Goal: Task Accomplishment & Management: Complete application form

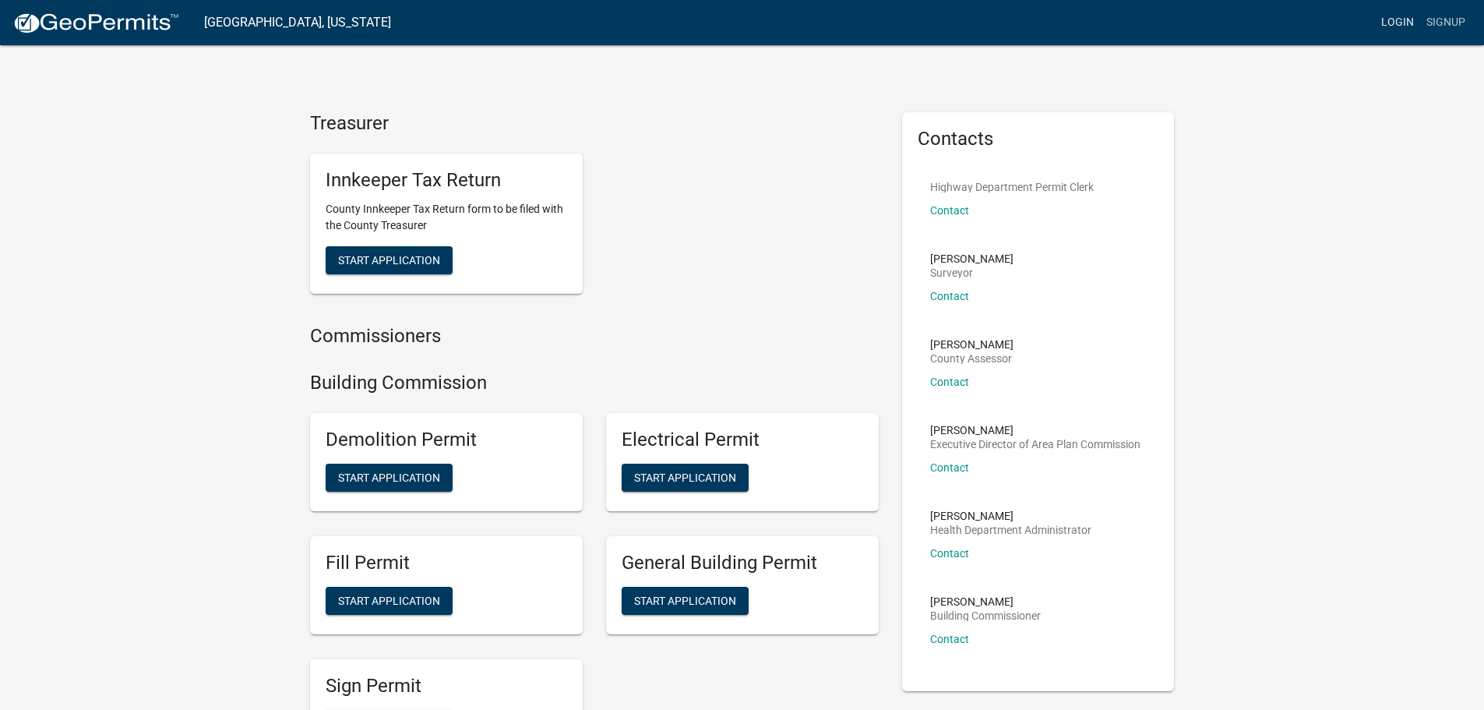
click at [1396, 17] on link "Login" at bounding box center [1397, 23] width 45 height 30
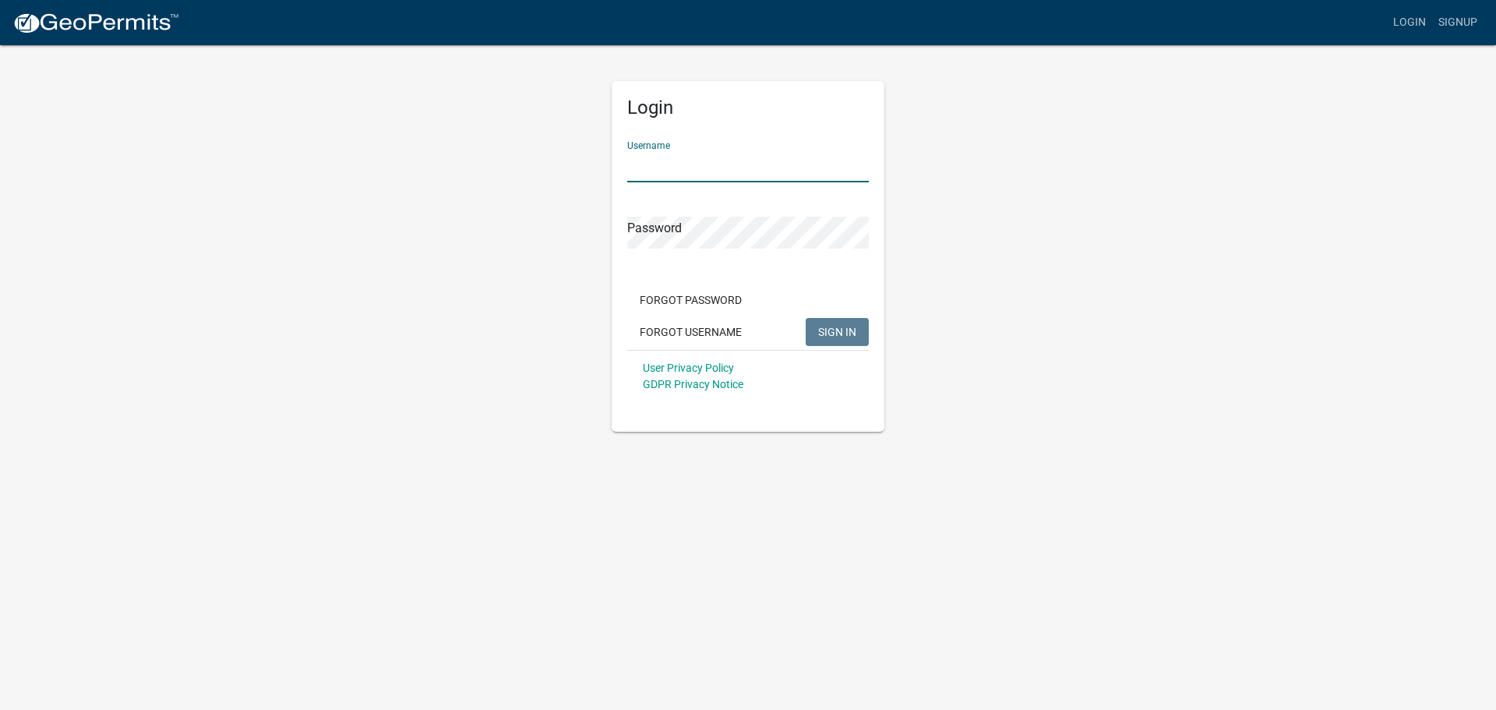
click at [696, 154] on input "Username" at bounding box center [747, 166] width 241 height 32
type input "Allstarelectronics"
click at [837, 326] on span "SIGN IN" at bounding box center [837, 331] width 38 height 12
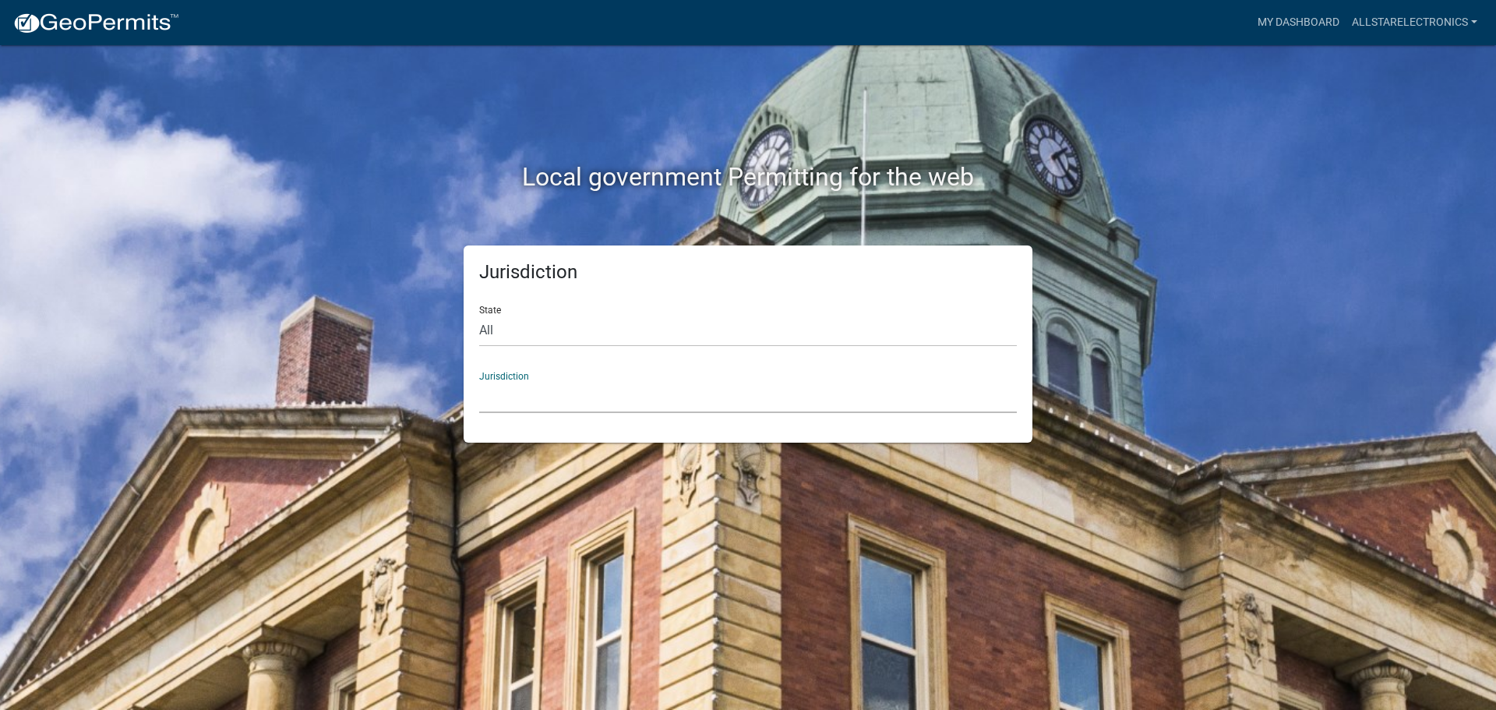
click at [687, 387] on select "[GEOGRAPHIC_DATA], [US_STATE] [GEOGRAPHIC_DATA], [US_STATE][PERSON_NAME][GEOGRA…" at bounding box center [747, 397] width 537 height 32
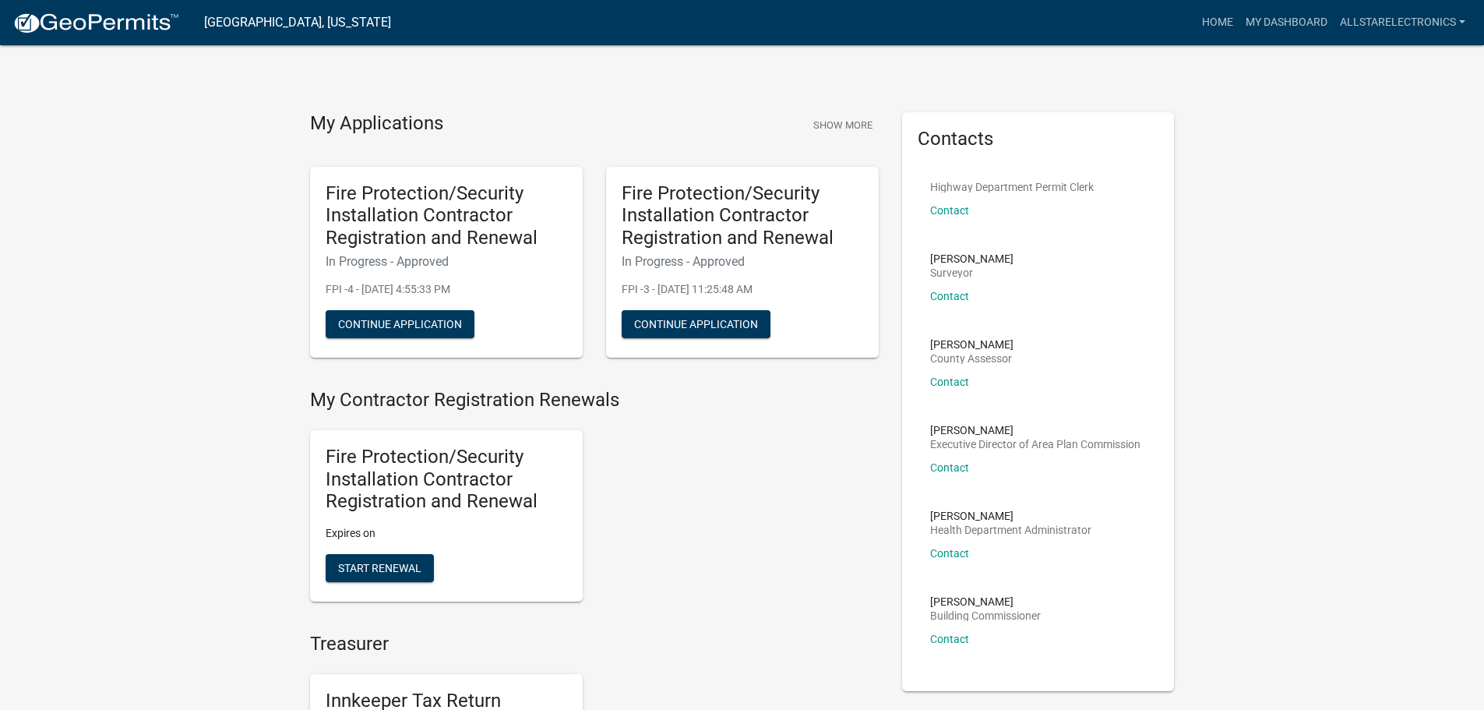
scroll to position [78, 0]
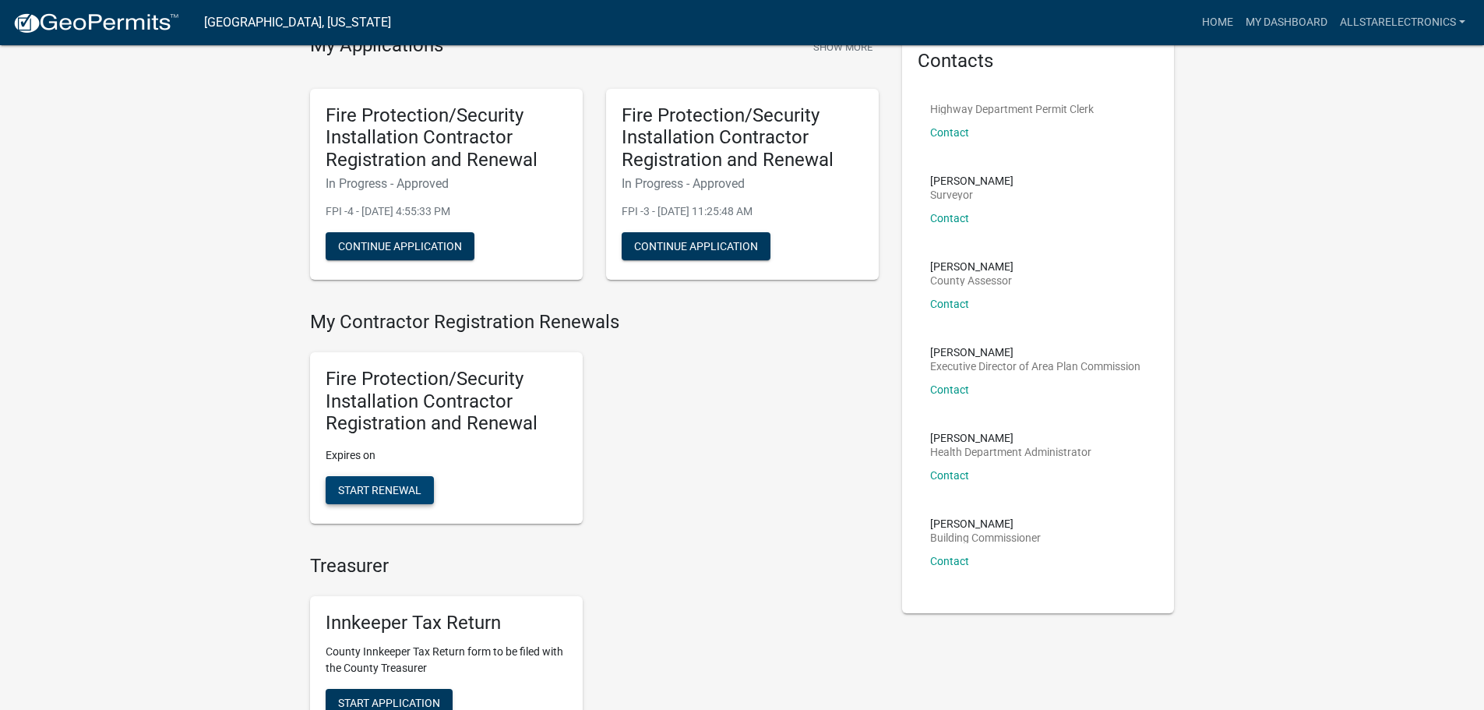
click at [372, 492] on span "Start Renewal" at bounding box center [379, 490] width 83 height 12
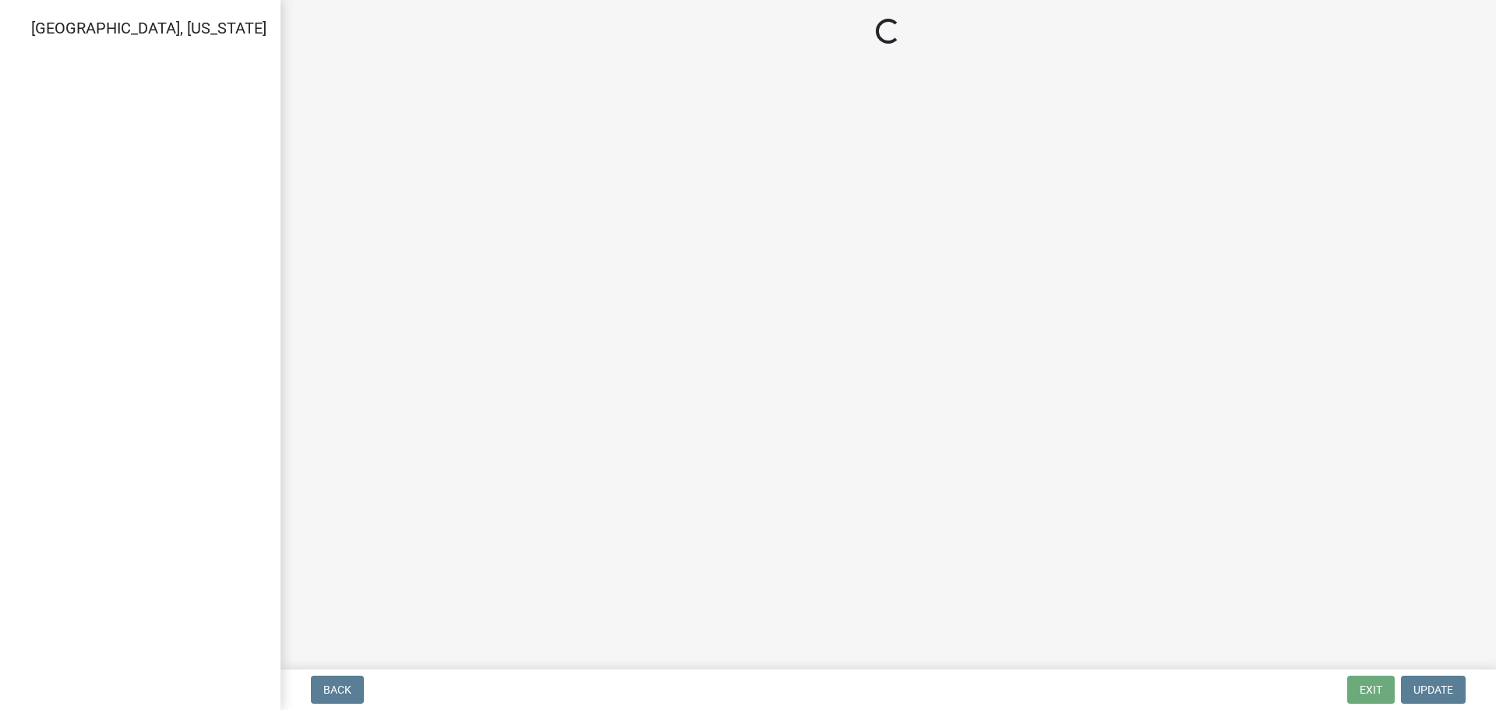
select select "IN"
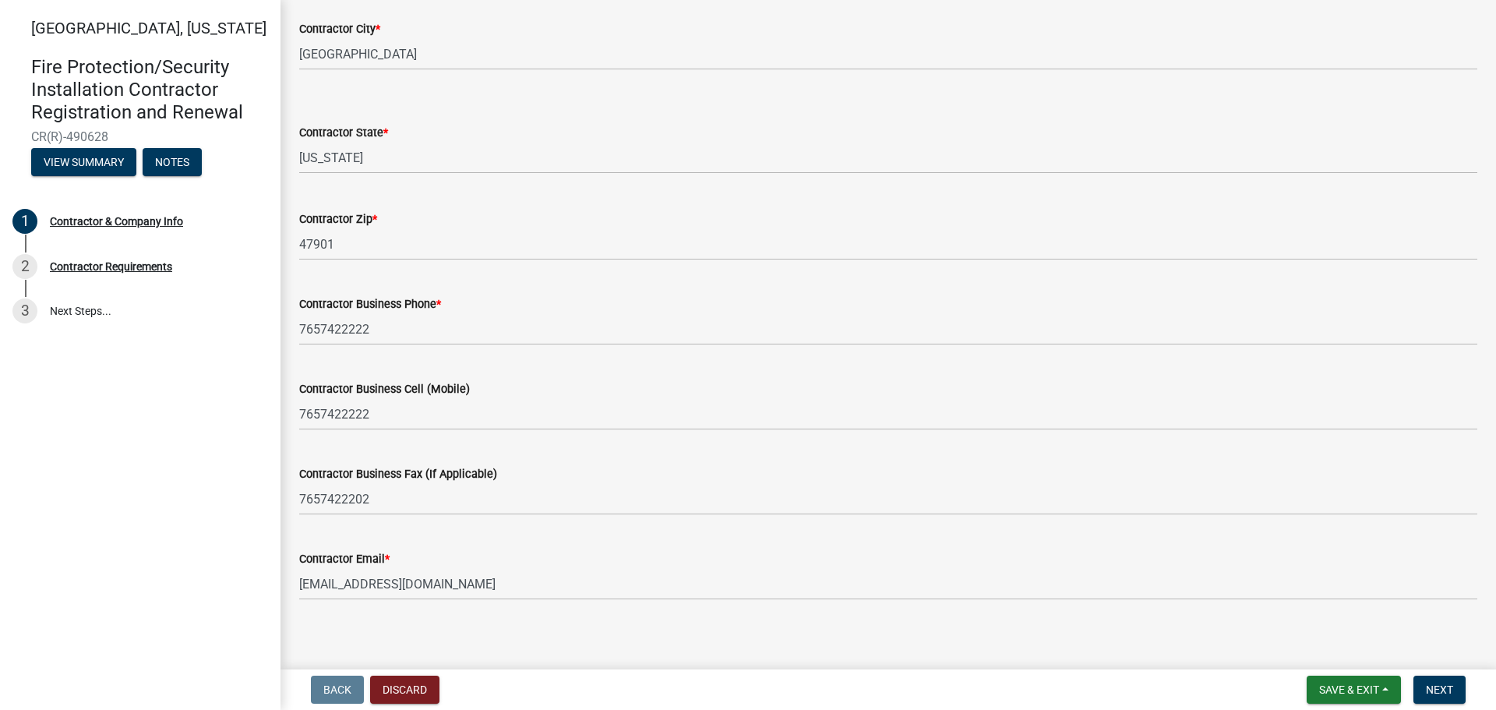
scroll to position [524, 0]
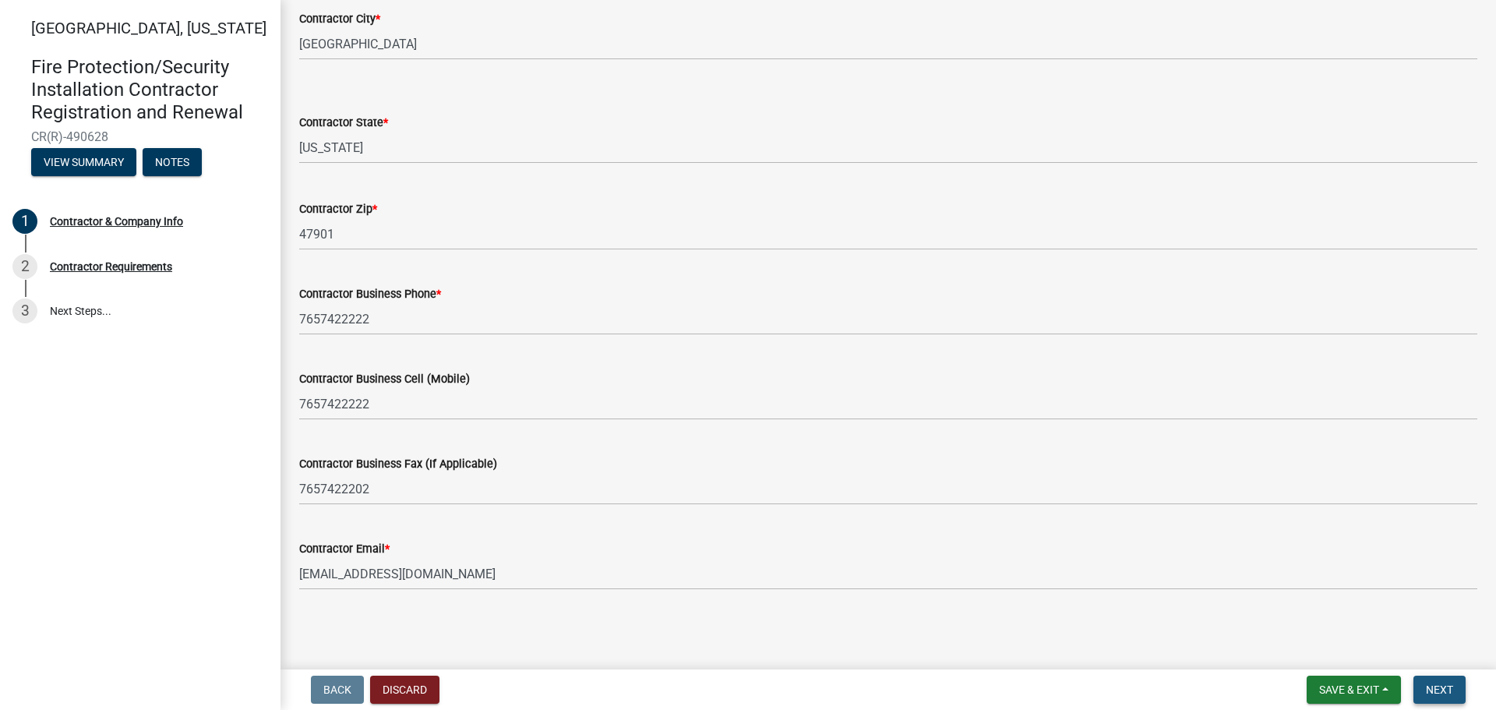
click at [1425, 688] on span "Next" at bounding box center [1438, 689] width 27 height 12
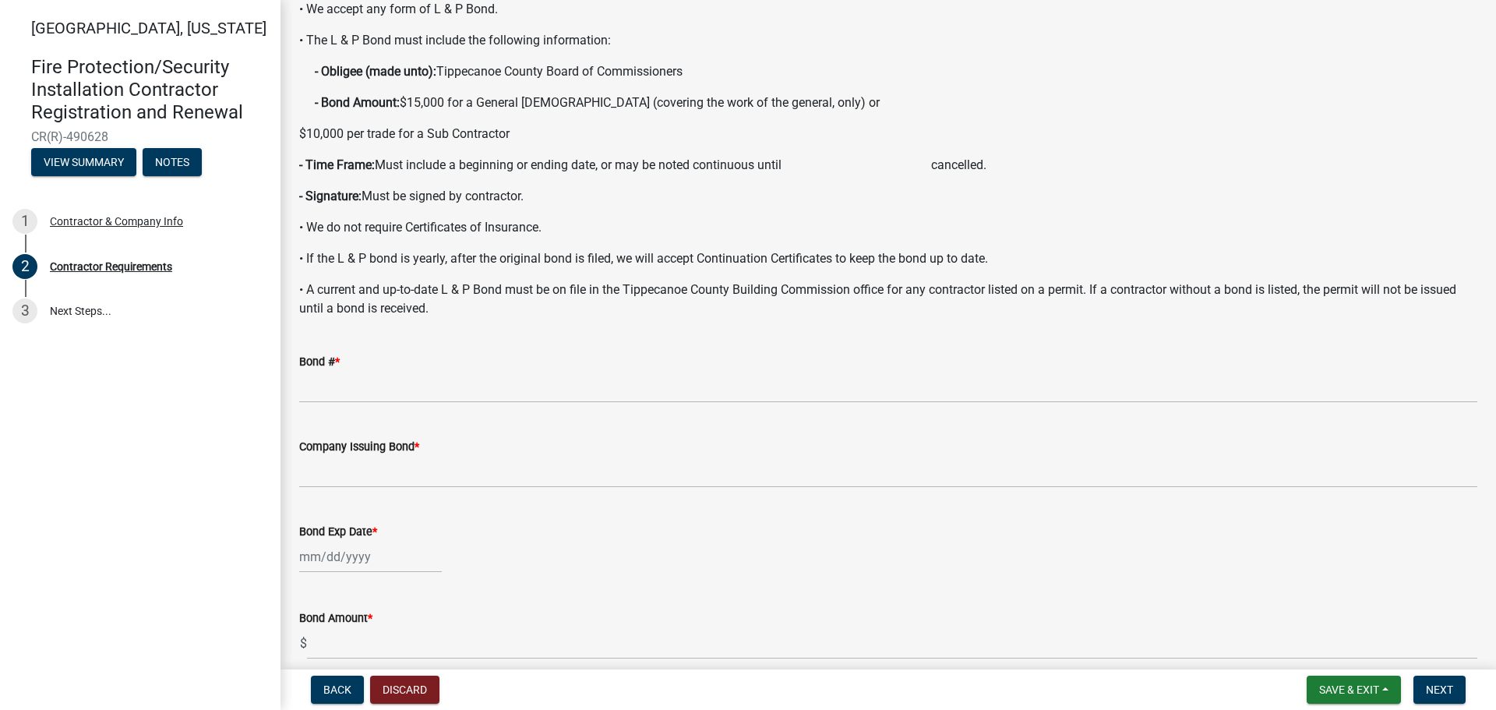
scroll to position [156, 0]
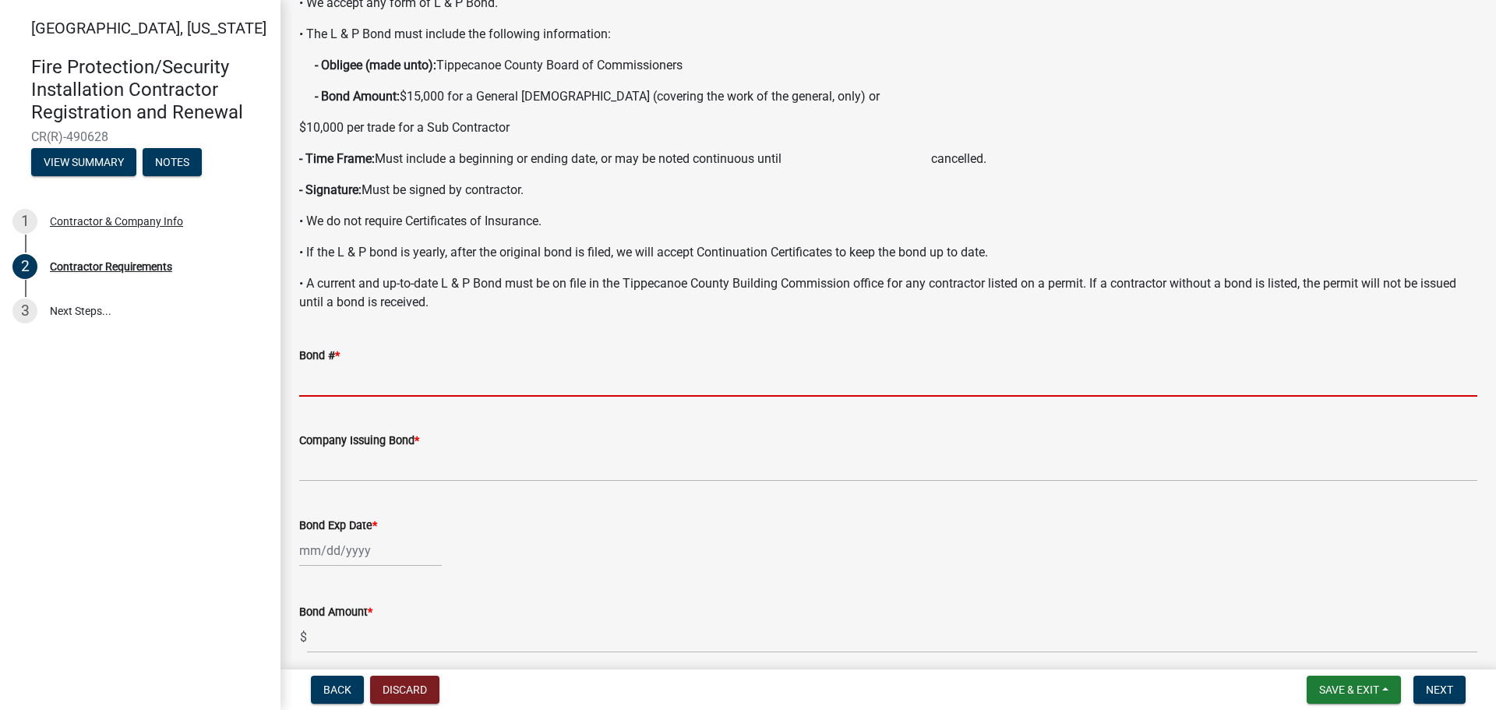
click at [412, 393] on input "Bond # *" at bounding box center [888, 381] width 1178 height 32
type input "62212577"
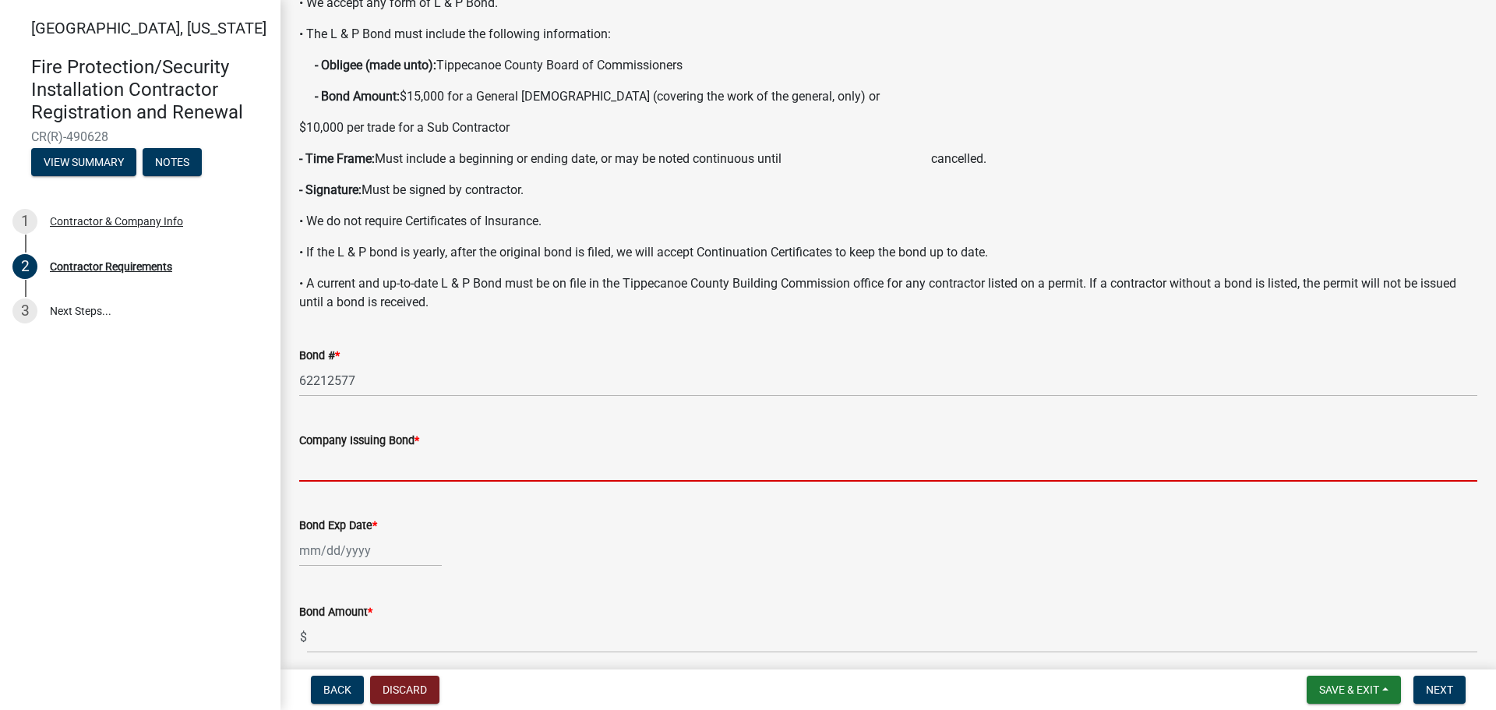
click at [397, 455] on input "Company Issuing Bond *" at bounding box center [888, 465] width 1178 height 32
type input "Western Surety Company"
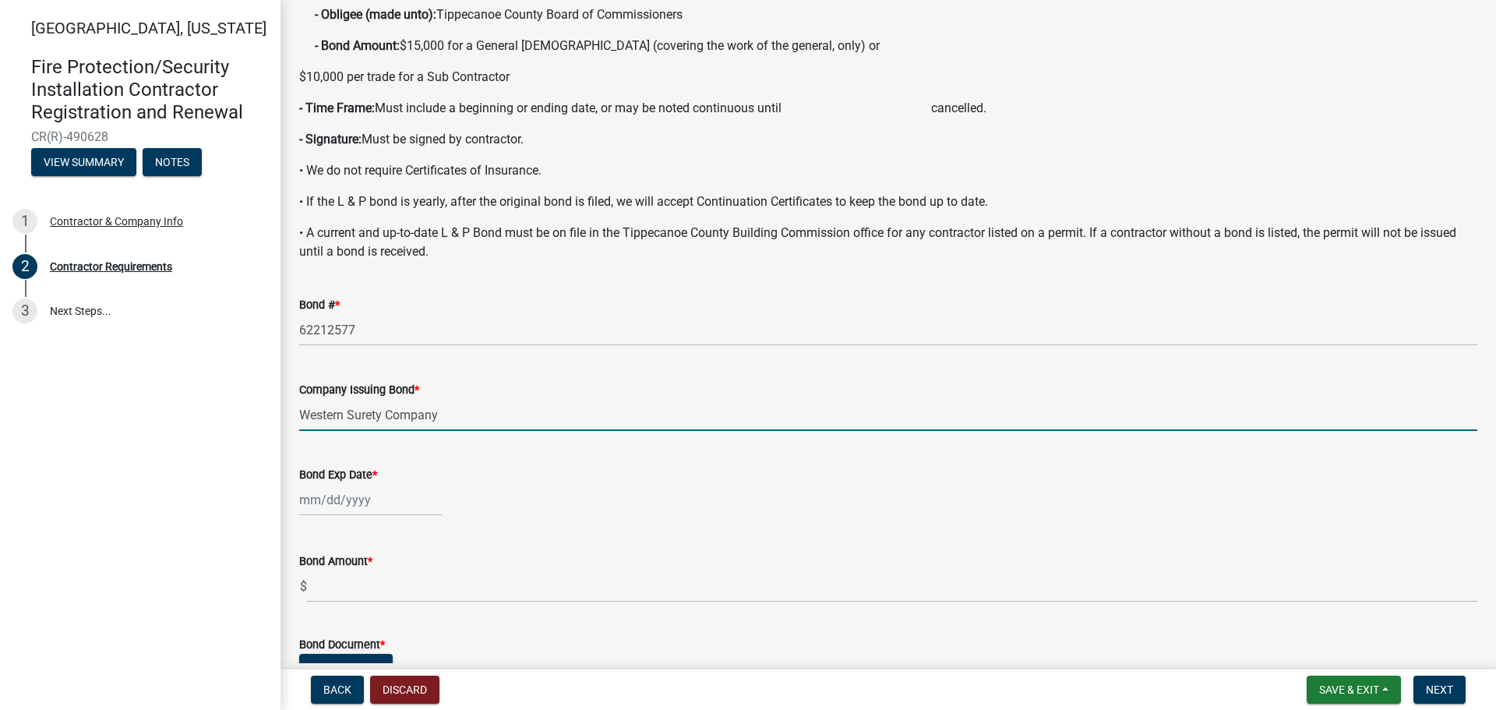
scroll to position [234, 0]
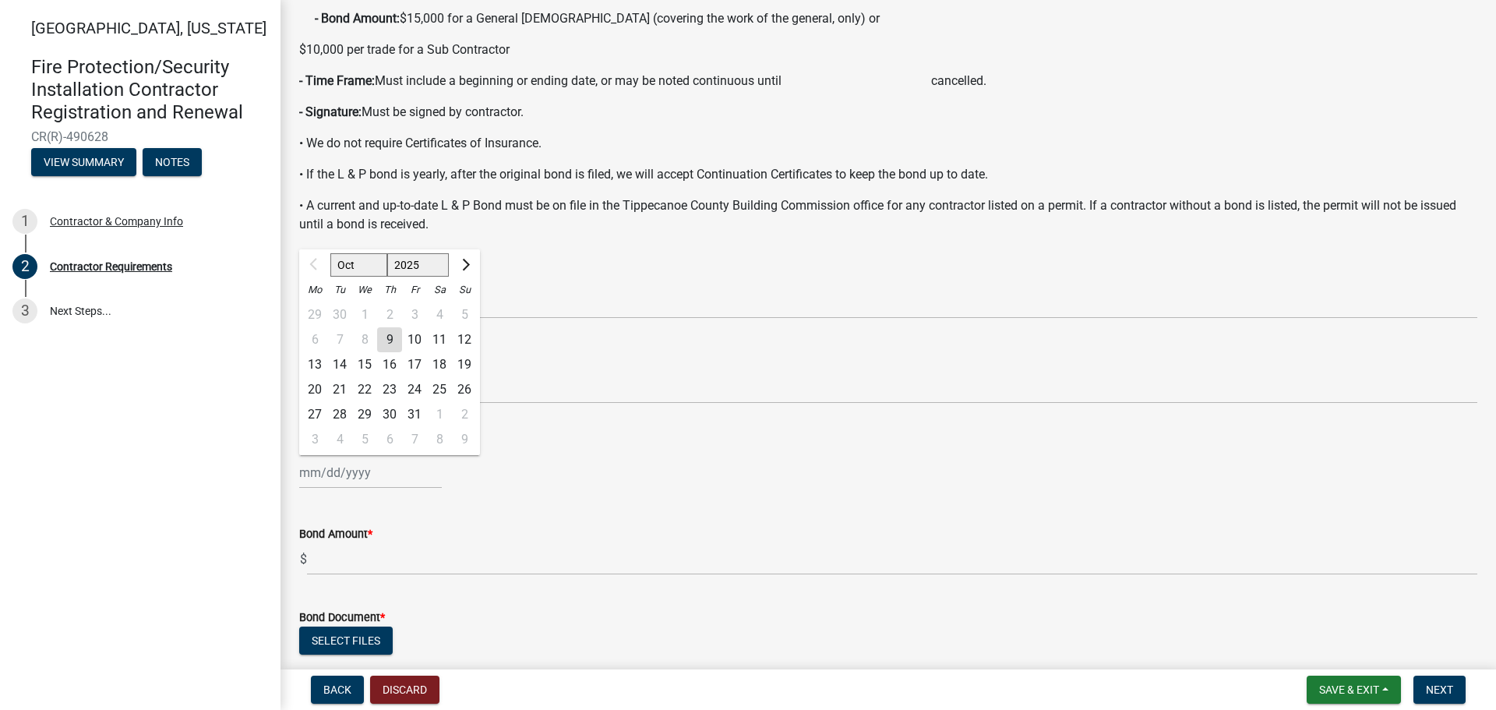
click at [339, 472] on div "Oct Nov [DATE] 2026 2027 2028 2029 2030 2031 2032 2033 2034 2035 2036 2037 2038…" at bounding box center [370, 472] width 143 height 32
click at [463, 262] on span "Next month" at bounding box center [464, 265] width 12 height 12
click at [462, 262] on span "Next month" at bounding box center [464, 265] width 12 height 12
select select "1"
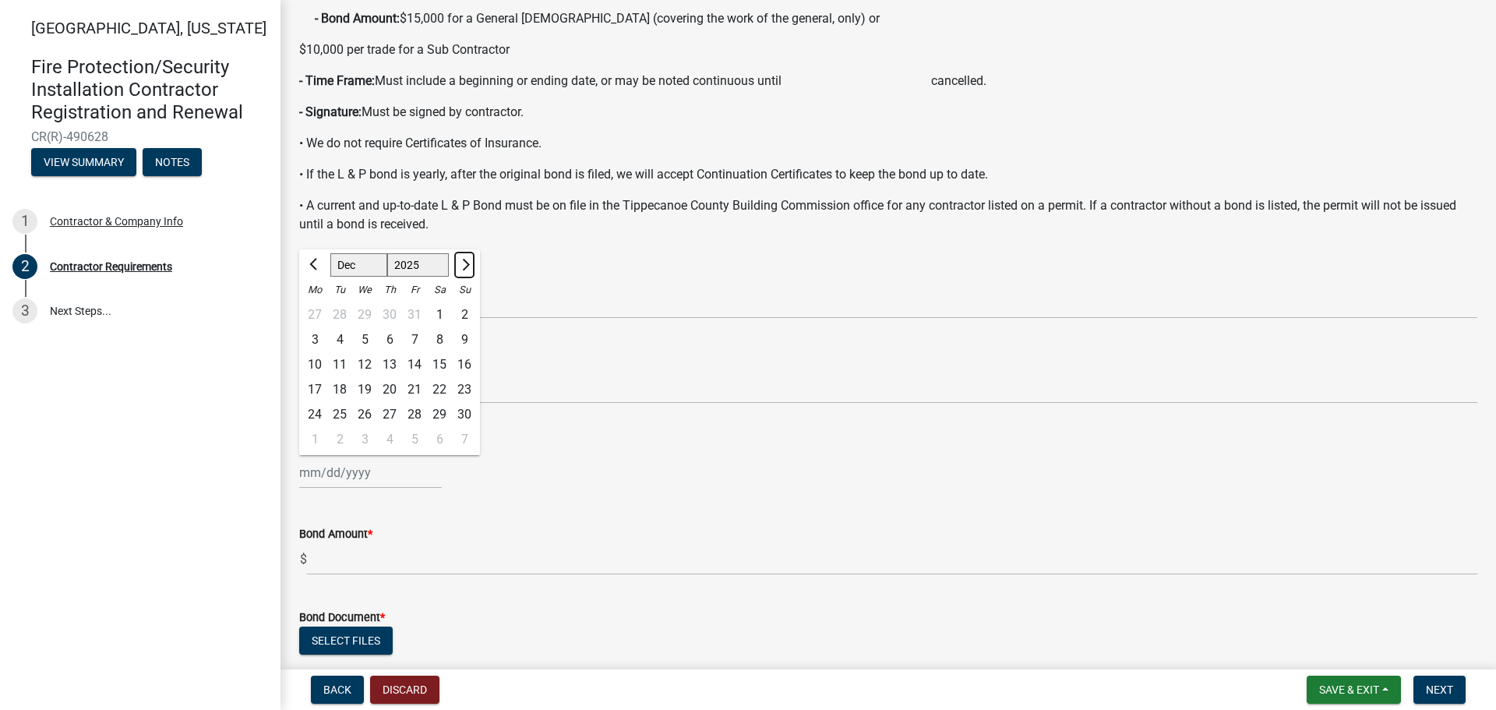
select select "2026"
click at [462, 262] on span "Next month" at bounding box center [464, 265] width 12 height 12
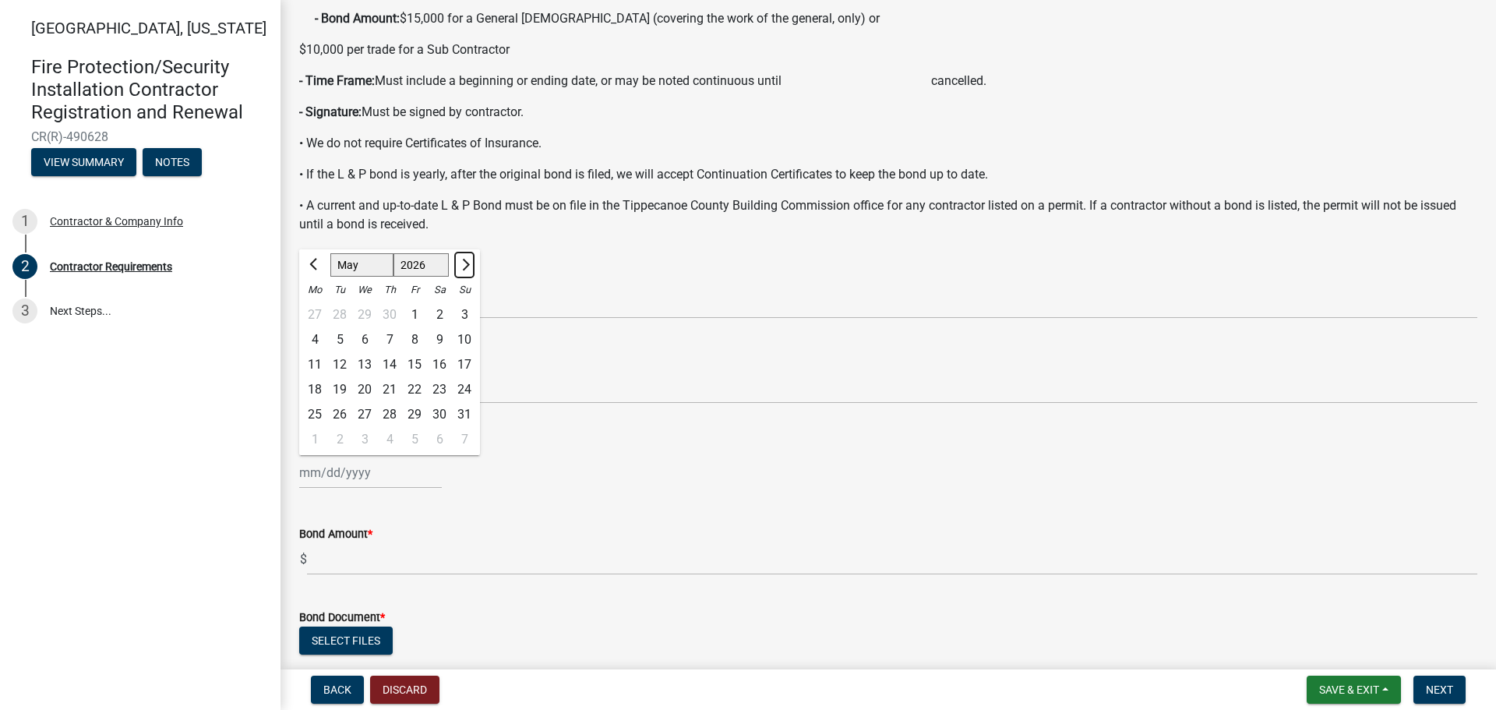
click at [462, 262] on span "Next month" at bounding box center [464, 265] width 12 height 12
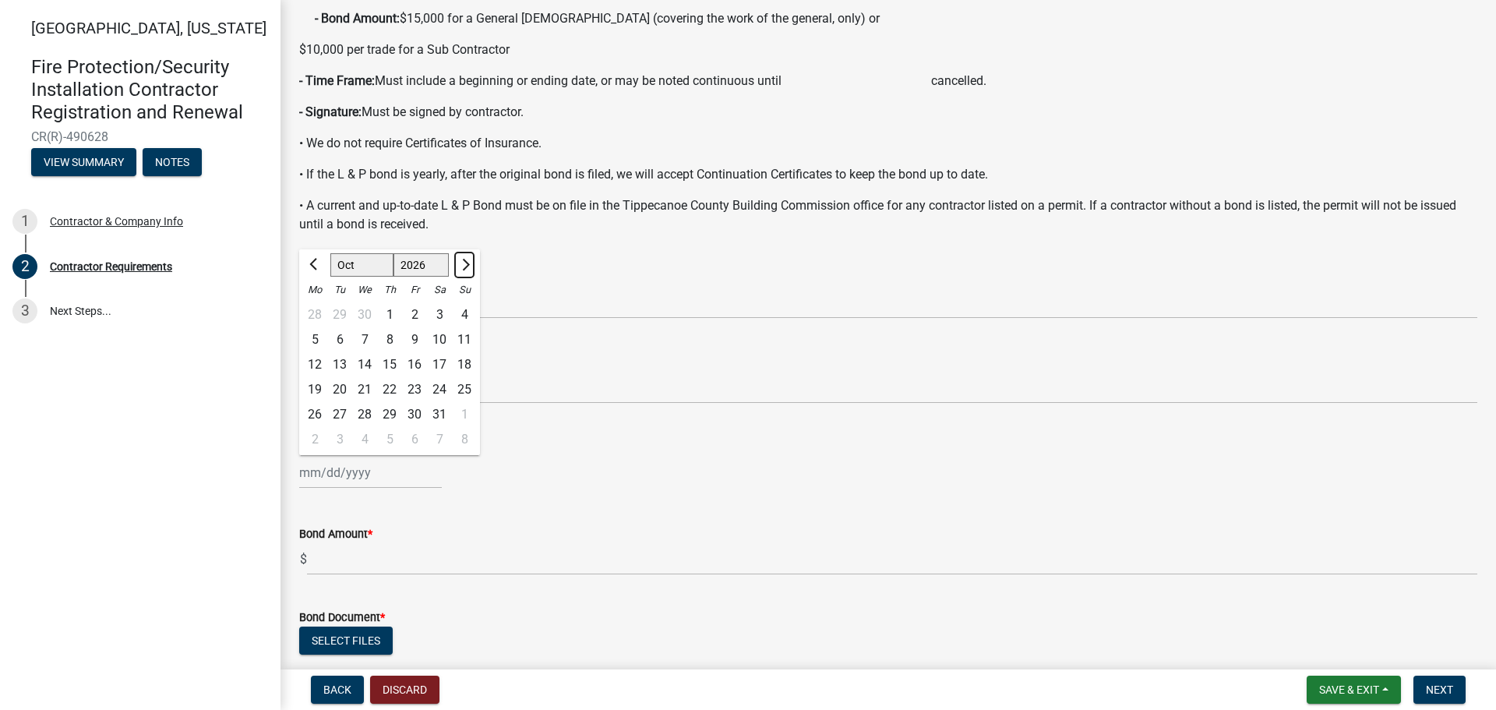
click at [462, 262] on span "Next month" at bounding box center [464, 265] width 12 height 12
select select "11"
click at [418, 340] on div "6" at bounding box center [414, 339] width 25 height 25
type input "[DATE]"
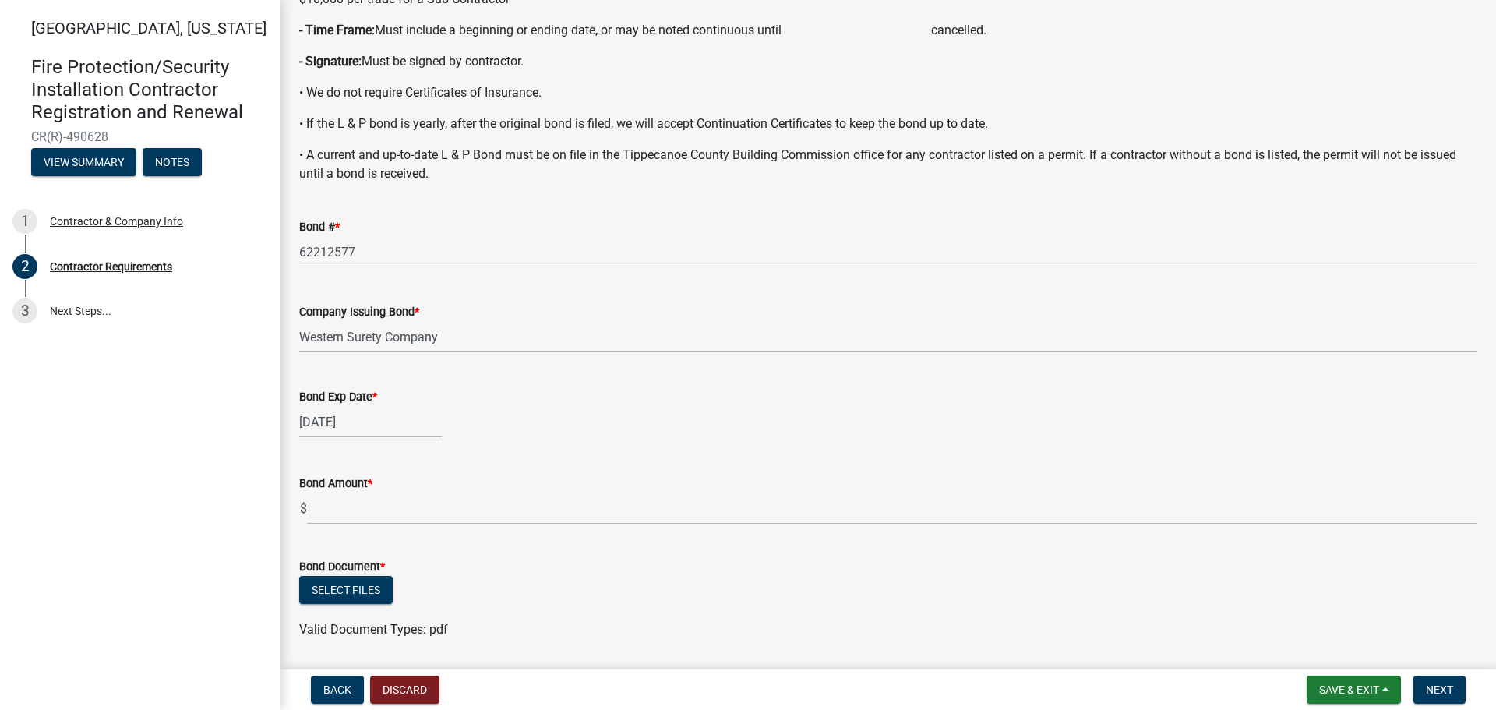
scroll to position [312, 0]
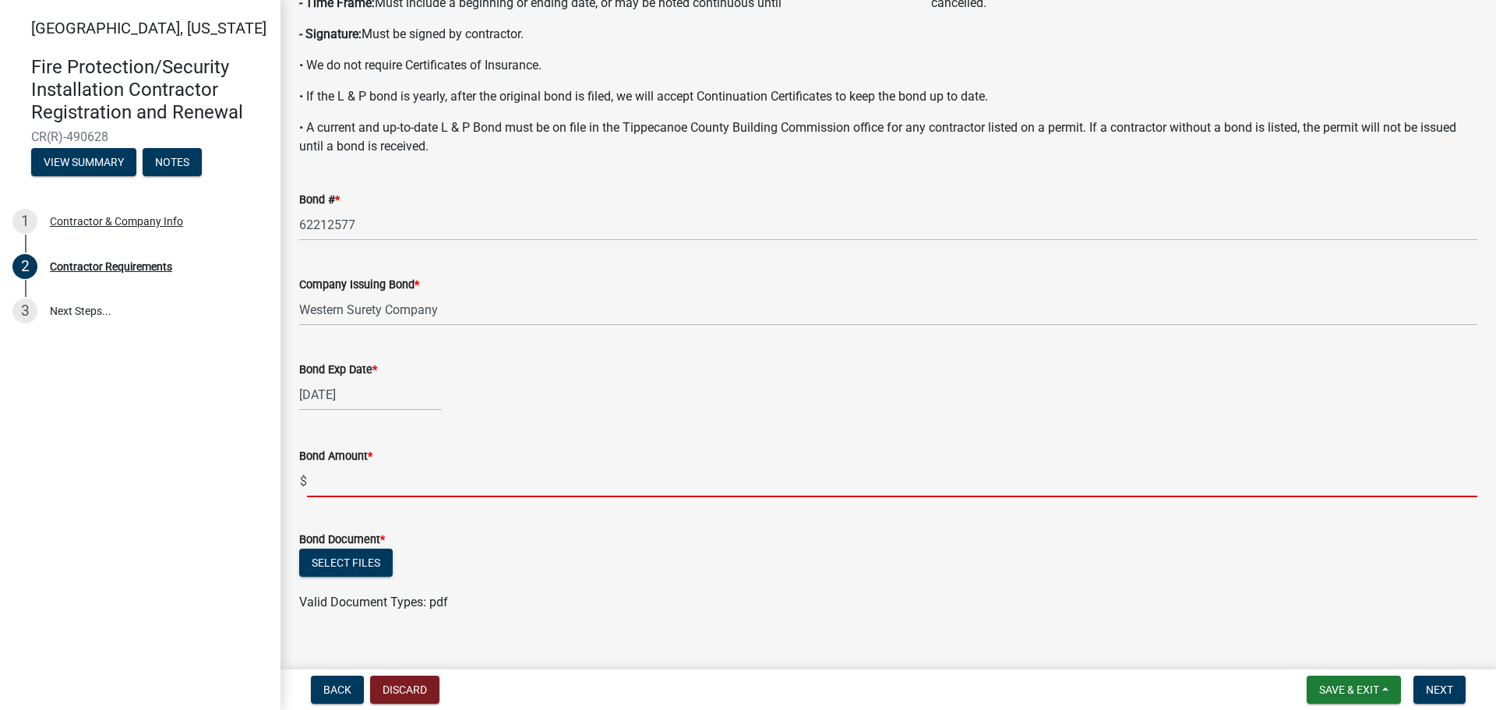
click at [411, 482] on input "text" at bounding box center [892, 481] width 1170 height 32
type input "10000"
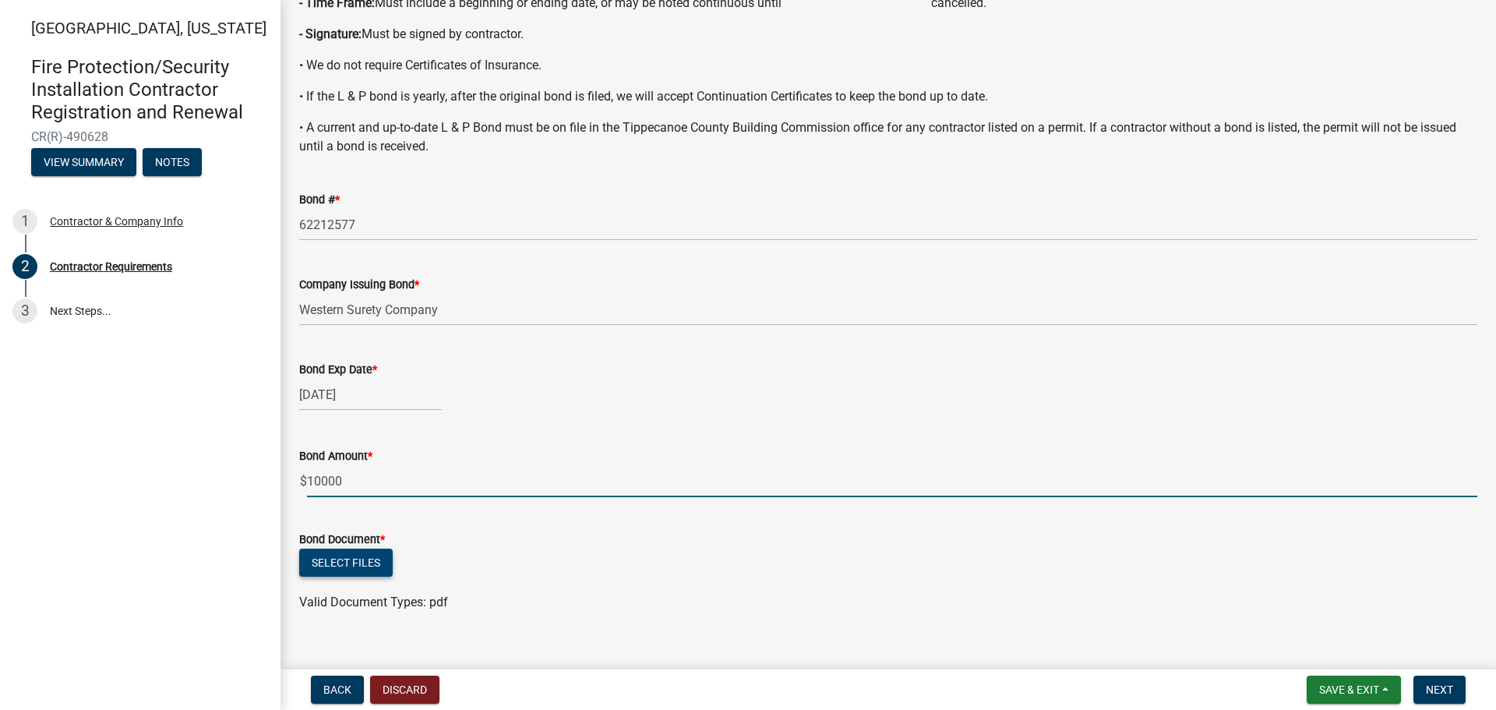
click at [367, 565] on button "Select files" at bounding box center [345, 562] width 93 height 28
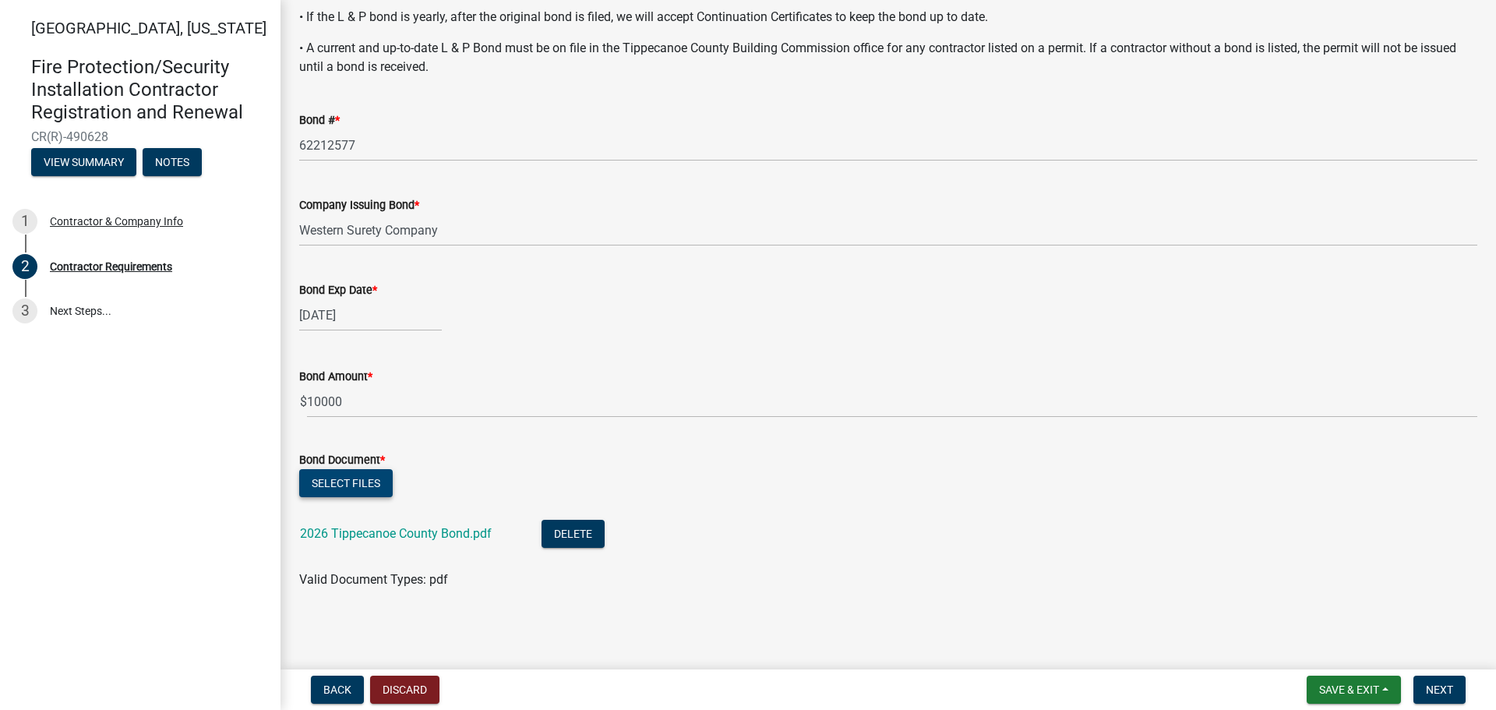
scroll to position [392, 0]
click at [1434, 683] on span "Next" at bounding box center [1438, 689] width 27 height 12
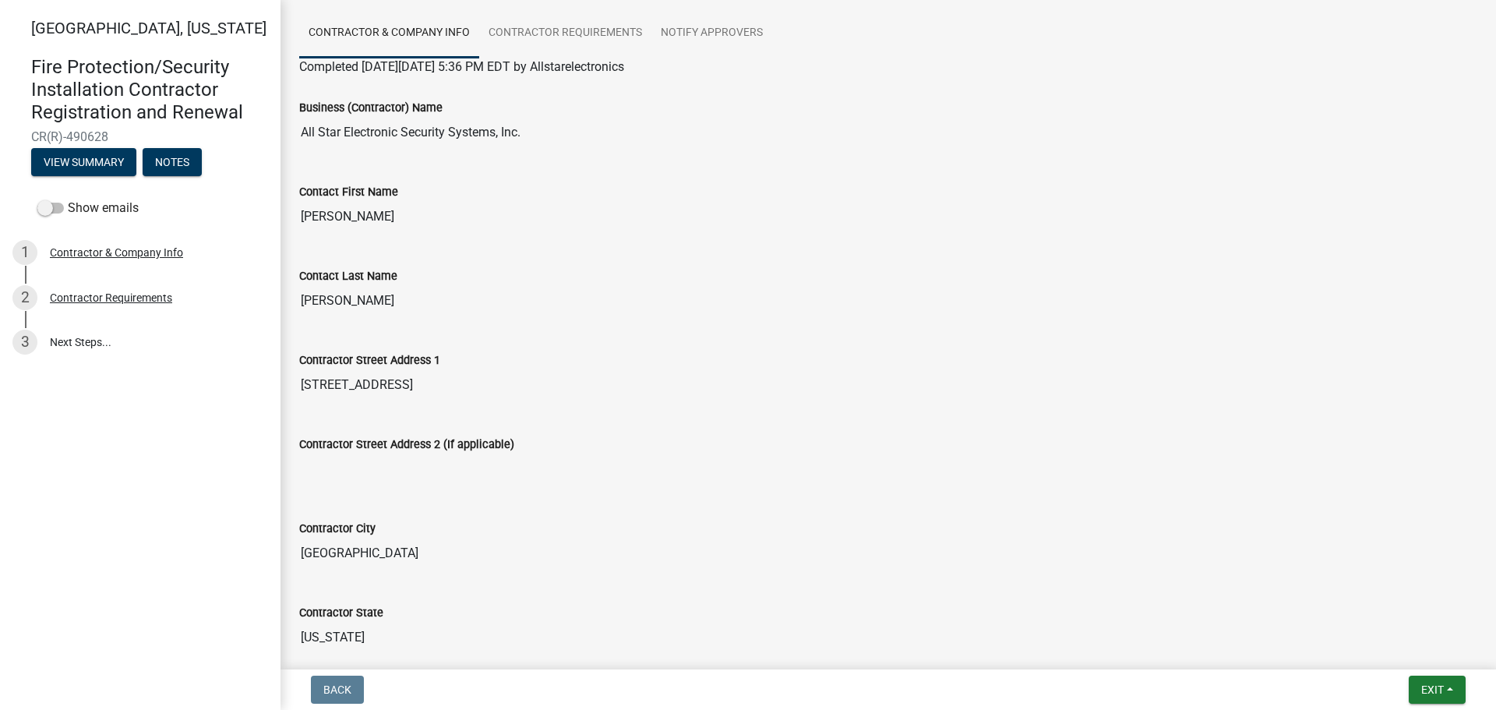
scroll to position [0, 0]
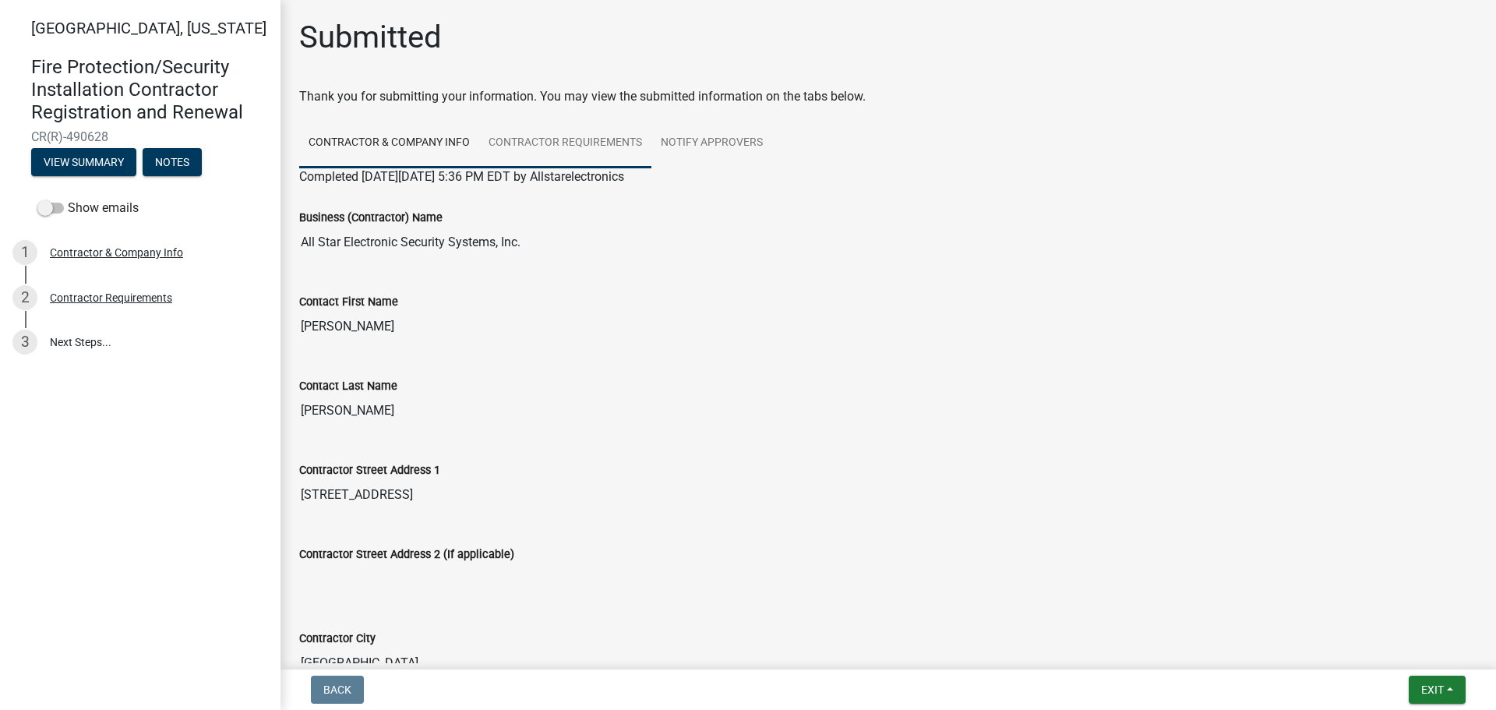
click at [619, 146] on link "Contractor Requirements" at bounding box center [565, 143] width 172 height 50
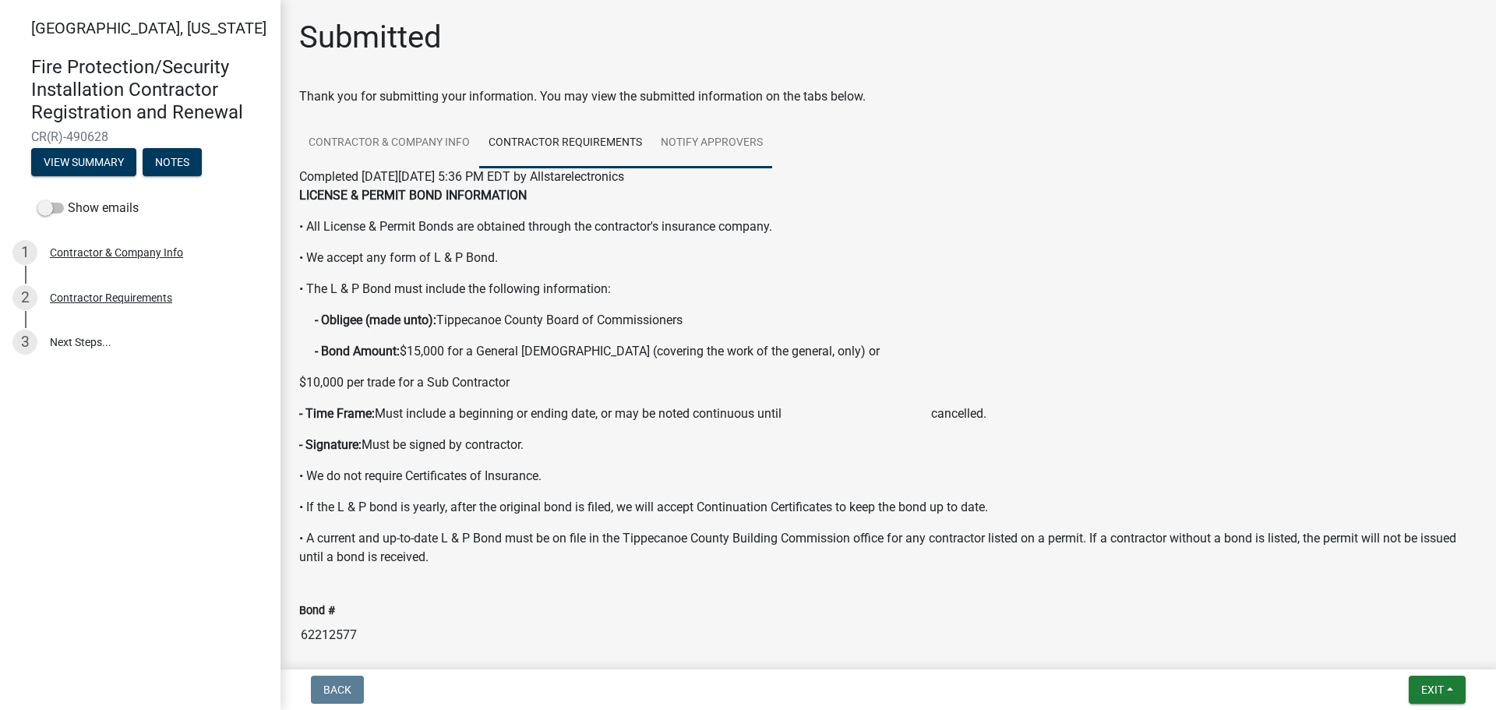
click at [689, 139] on link "Notify Approvers" at bounding box center [711, 143] width 121 height 50
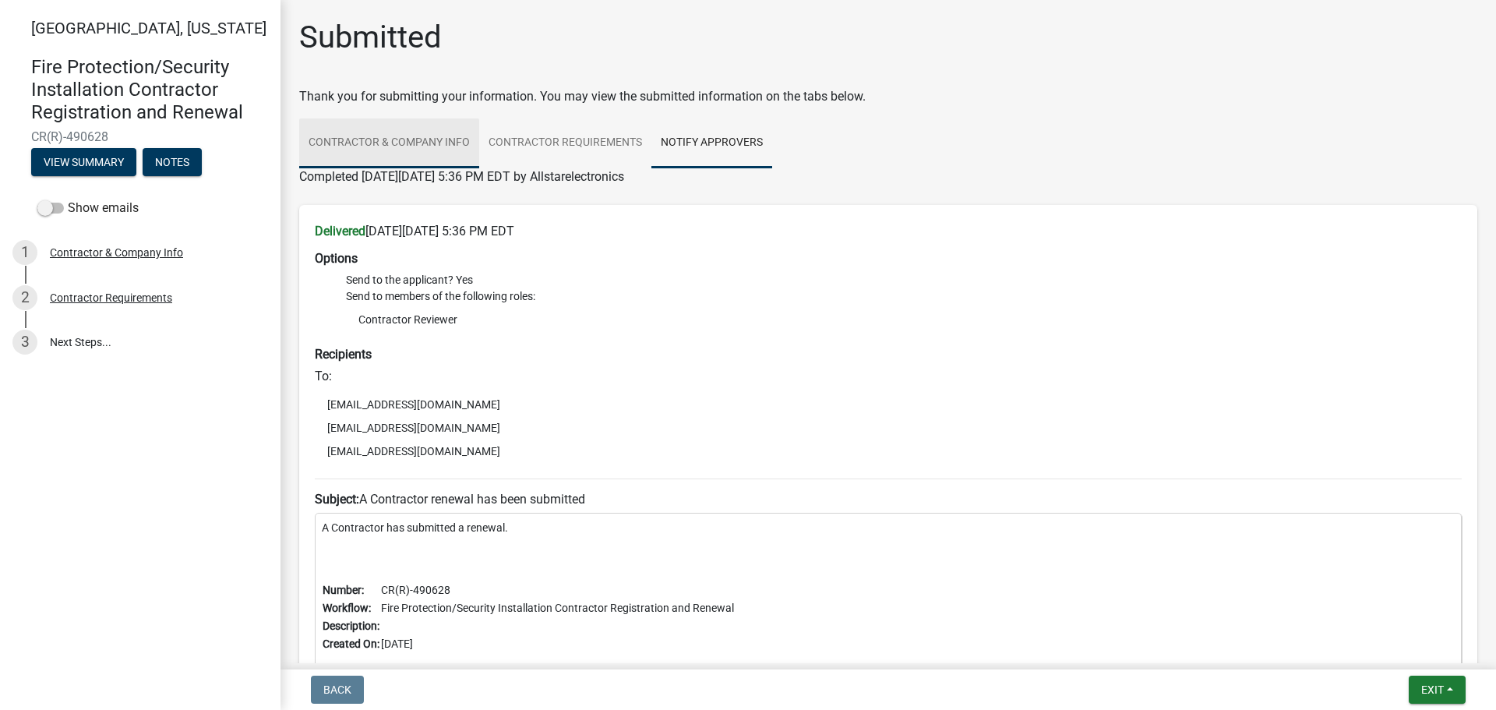
click at [417, 141] on link "Contractor & Company Info" at bounding box center [389, 143] width 180 height 50
